Goal: Task Accomplishment & Management: Manage account settings

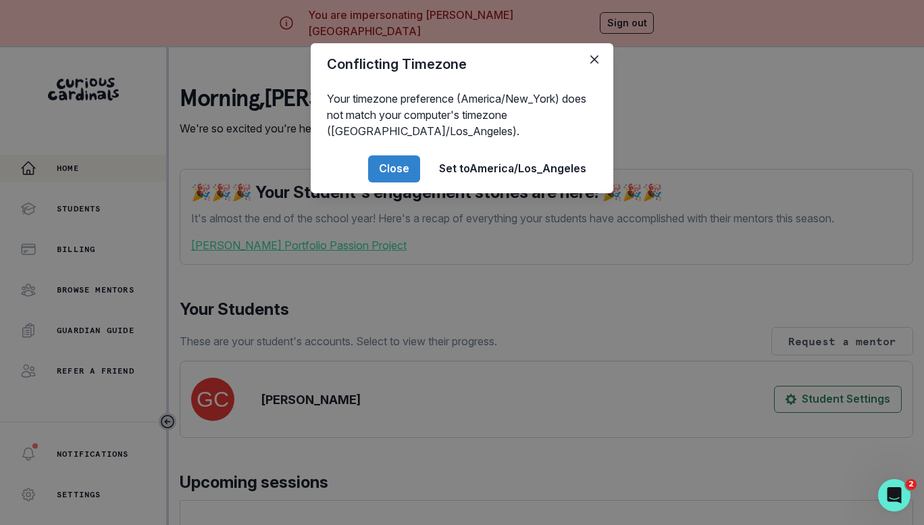
click at [388, 171] on button "Close" at bounding box center [394, 168] width 52 height 27
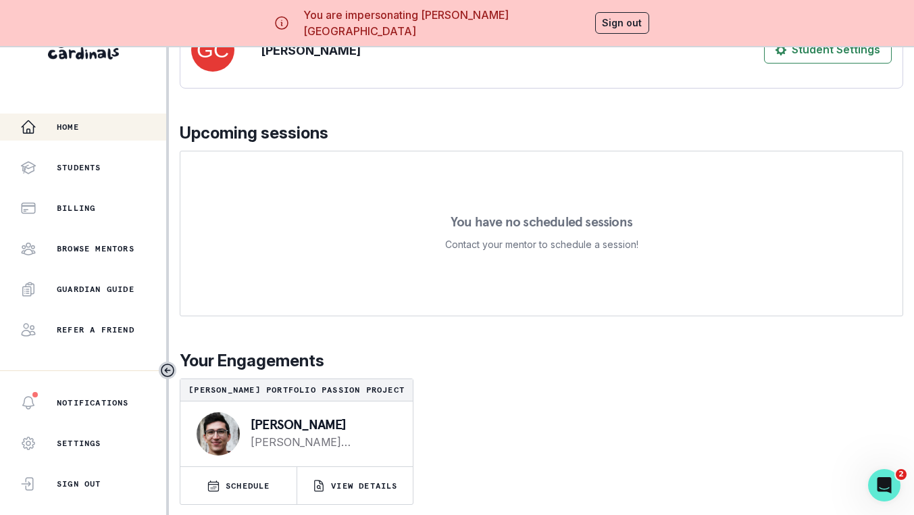
scroll to position [57, 0]
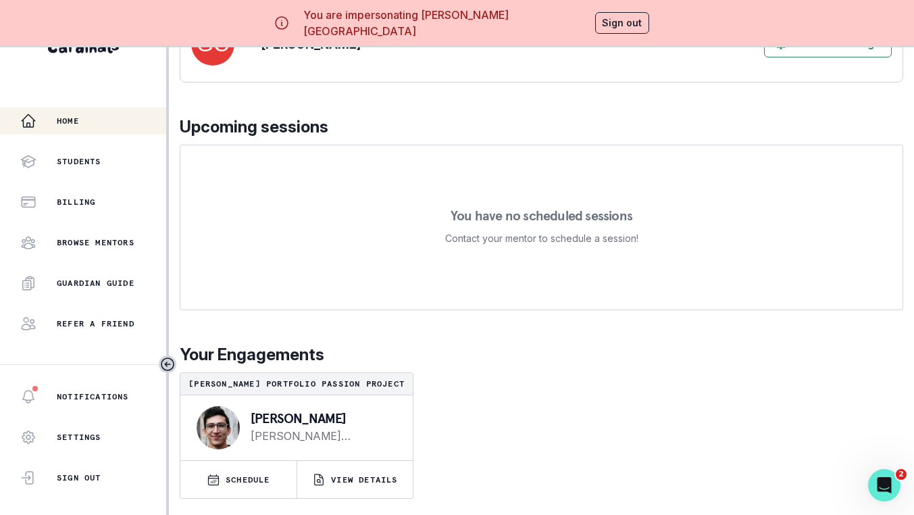
click at [69, 197] on p "Billing" at bounding box center [76, 202] width 39 height 11
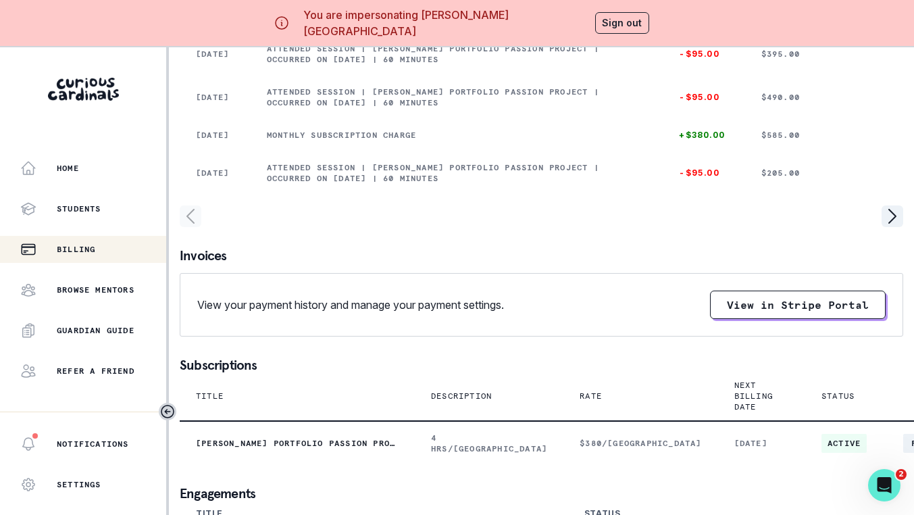
scroll to position [489, 0]
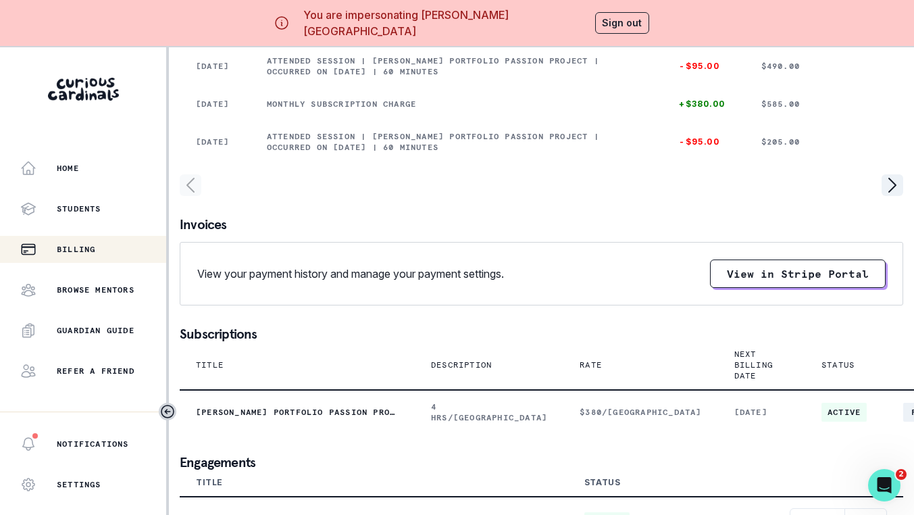
click at [889, 178] on icon "page right" at bounding box center [892, 185] width 7 height 14
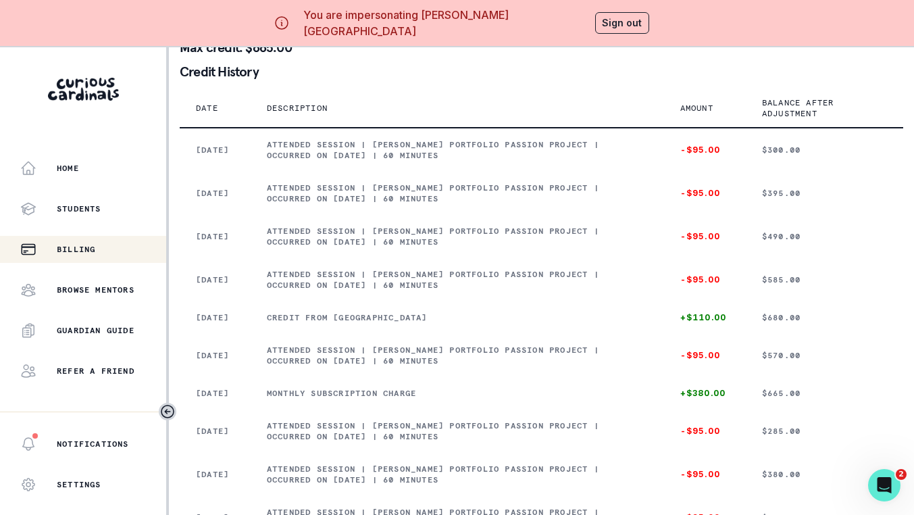
scroll to position [286, 0]
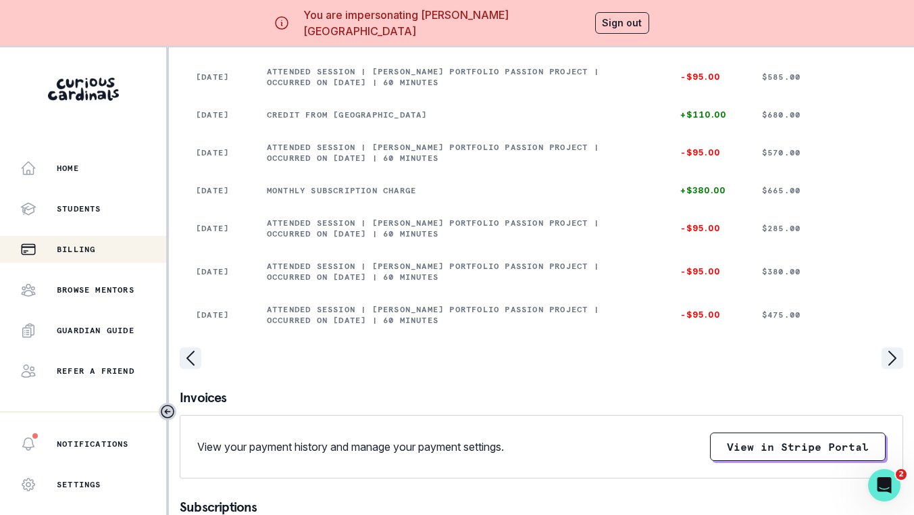
click at [897, 369] on icon "page right" at bounding box center [893, 358] width 22 height 22
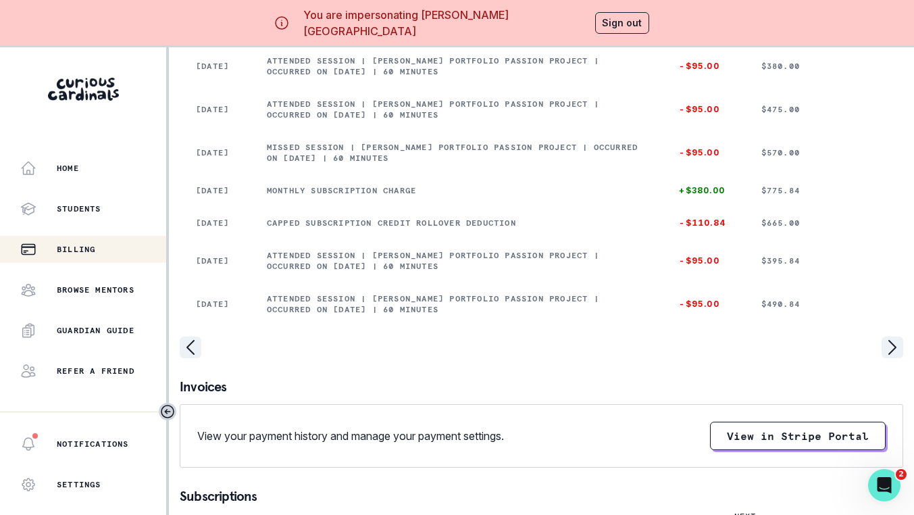
click at [892, 358] on icon "page right" at bounding box center [893, 347] width 22 height 22
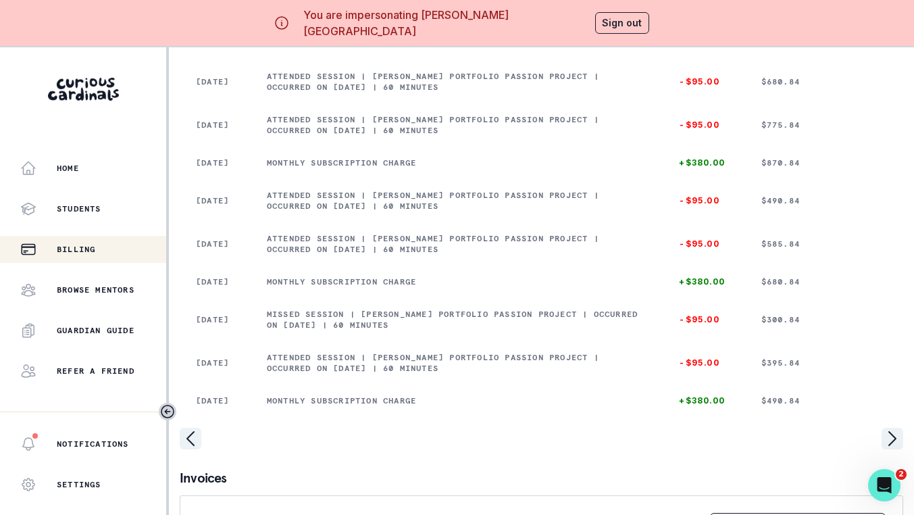
scroll to position [218, 0]
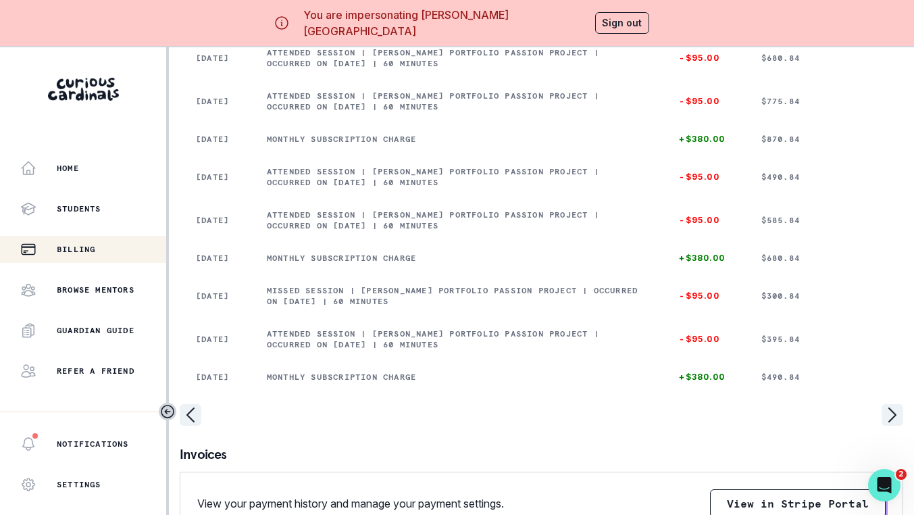
click at [891, 426] on icon "page right" at bounding box center [893, 415] width 22 height 22
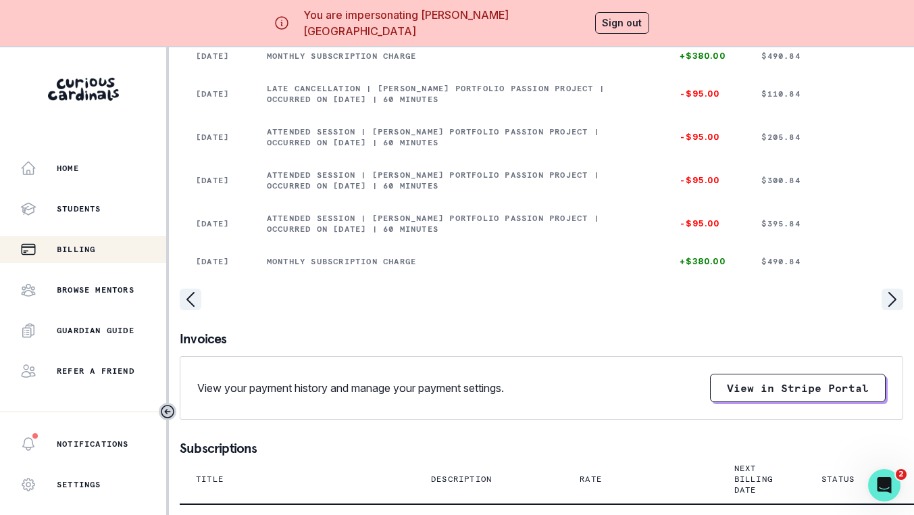
scroll to position [353, 0]
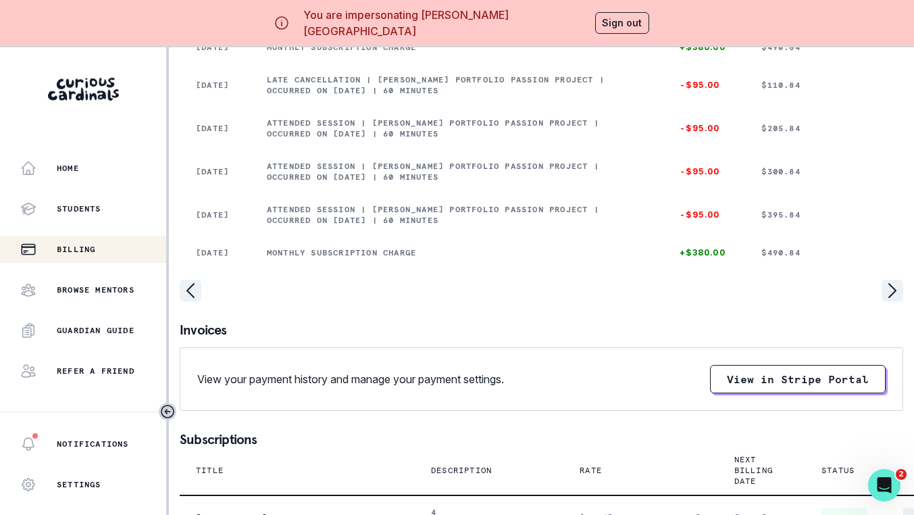
click at [890, 301] on icon "page right" at bounding box center [893, 291] width 22 height 22
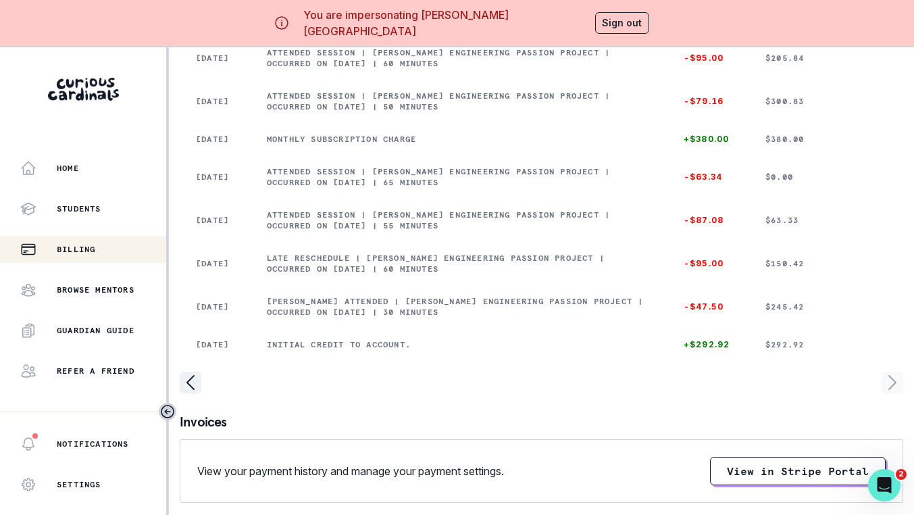
scroll to position [151, 0]
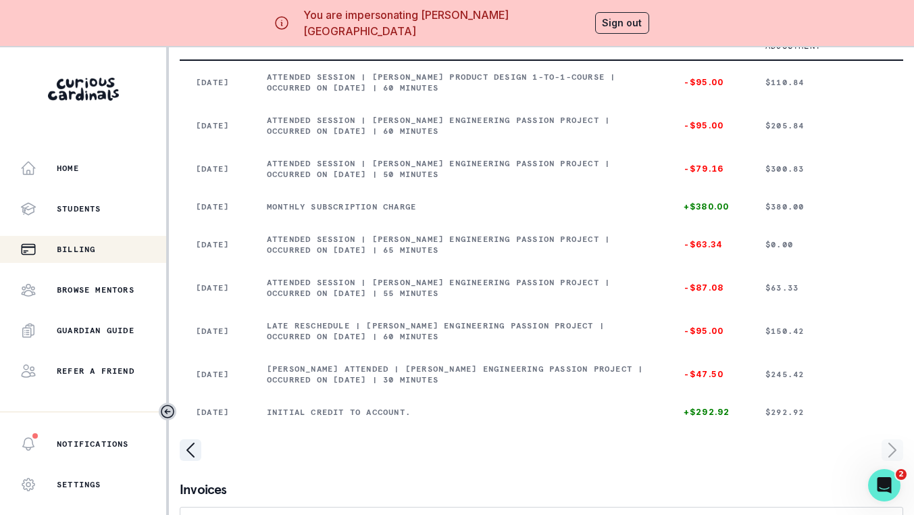
click at [191, 457] on icon "page left" at bounding box center [190, 450] width 7 height 14
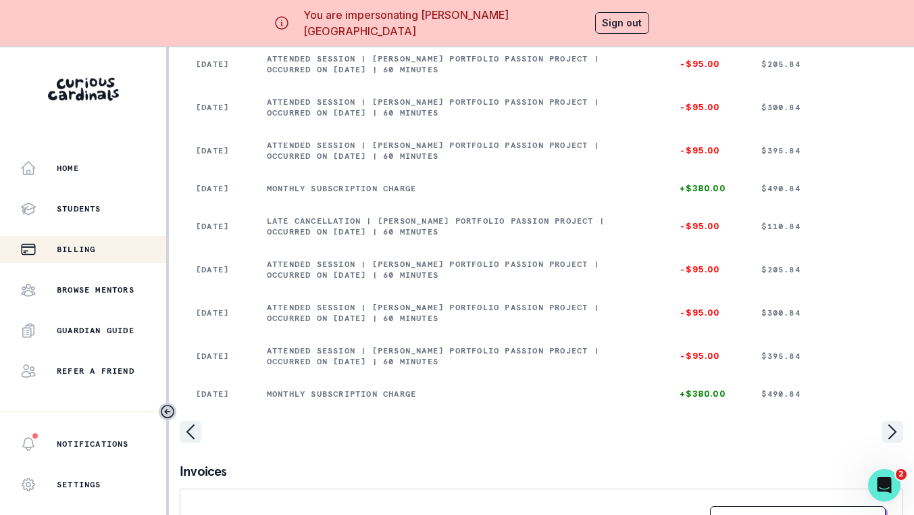
scroll to position [353, 0]
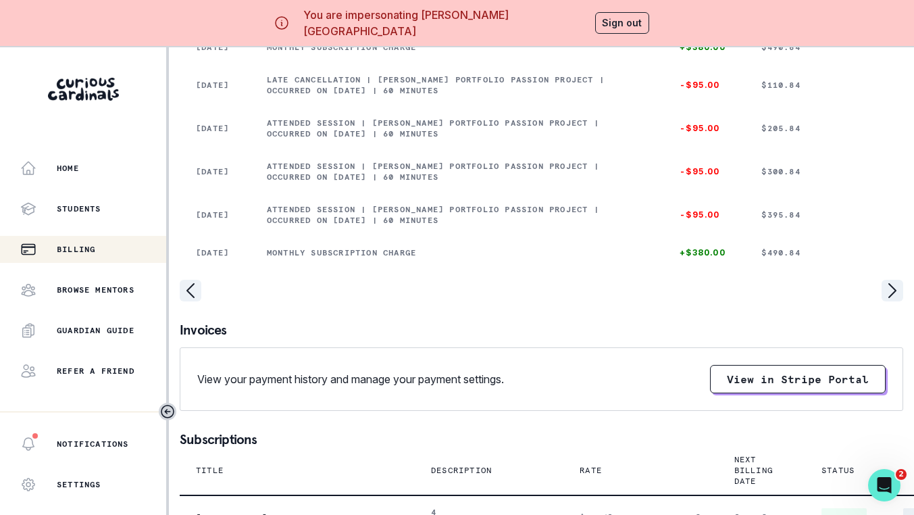
click at [191, 297] on icon "page left" at bounding box center [190, 291] width 7 height 14
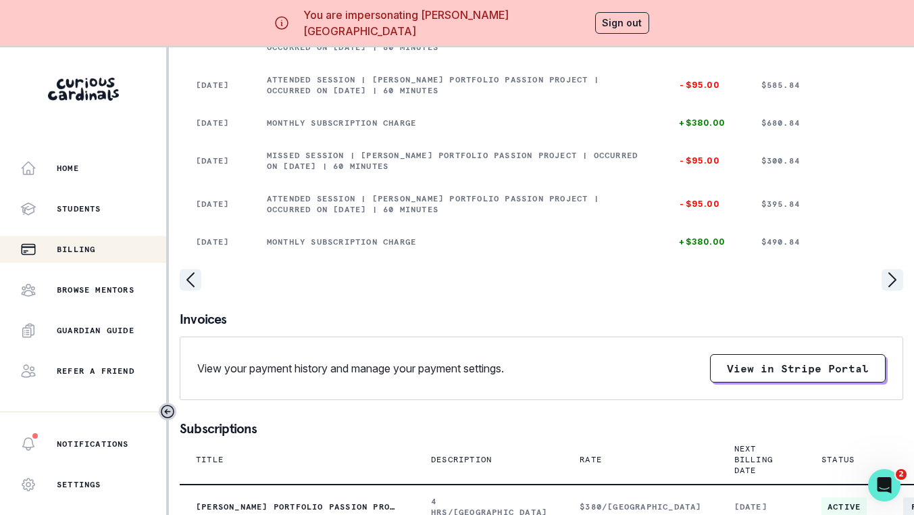
click at [191, 291] on icon "page left" at bounding box center [191, 280] width 22 height 22
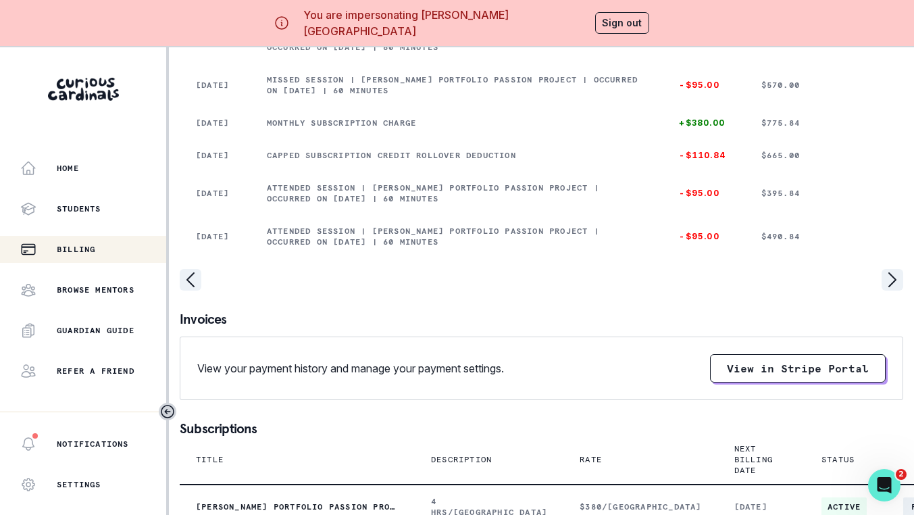
click at [191, 291] on icon "page left" at bounding box center [191, 280] width 22 height 22
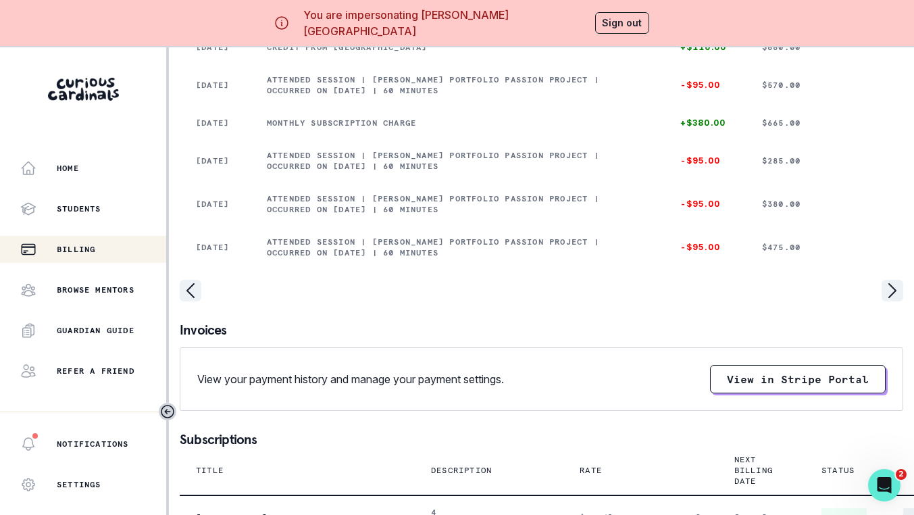
click at [195, 301] on icon "page left" at bounding box center [191, 291] width 22 height 22
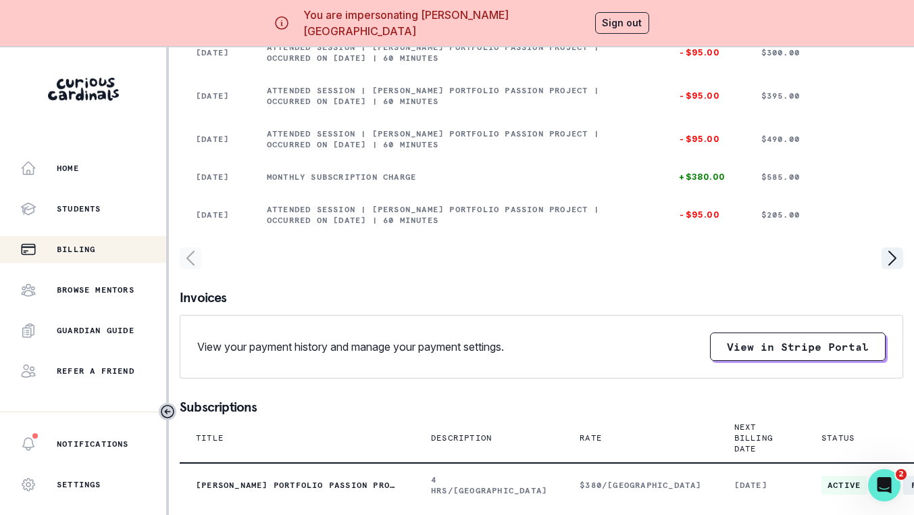
click at [608, 24] on button "Sign out" at bounding box center [622, 23] width 54 height 22
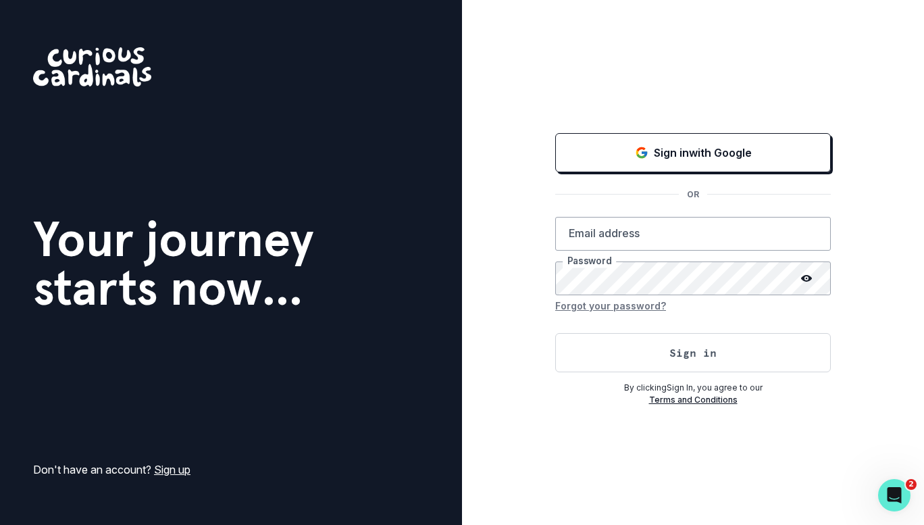
click at [666, 139] on button "Sign in with Google" at bounding box center [693, 152] width 276 height 39
